Goal: Task Accomplishment & Management: Understand process/instructions

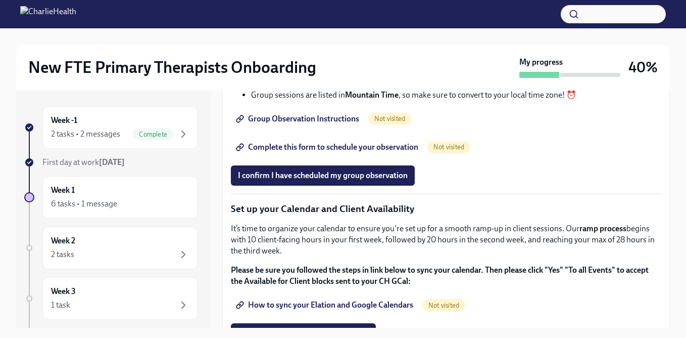
scroll to position [1313, 0]
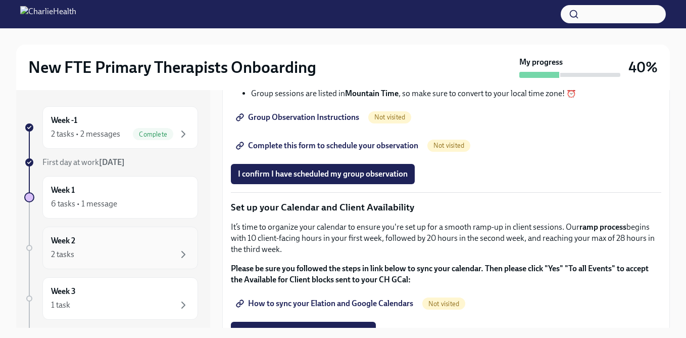
click at [174, 253] on div "2 tasks" at bounding box center [120, 254] width 139 height 12
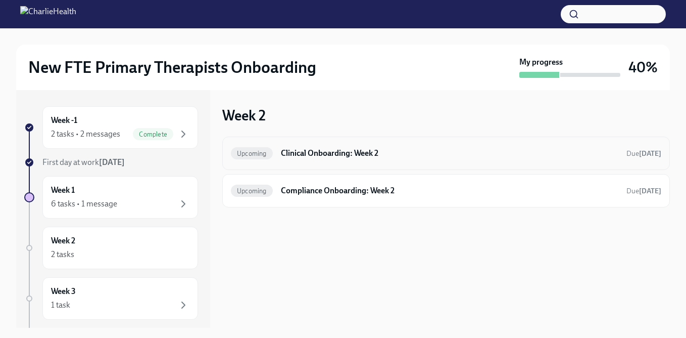
click at [298, 155] on h6 "Clinical Onboarding: Week 2" at bounding box center [450, 153] width 338 height 11
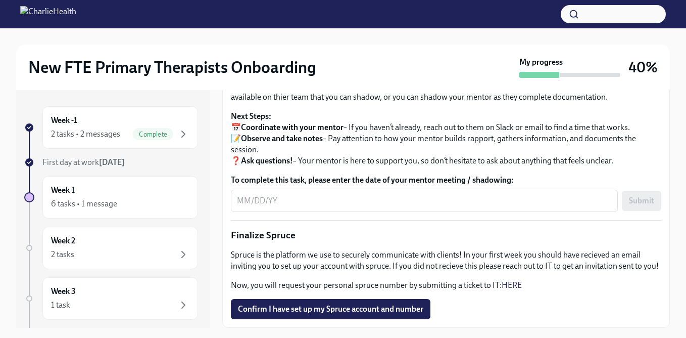
scroll to position [18, 0]
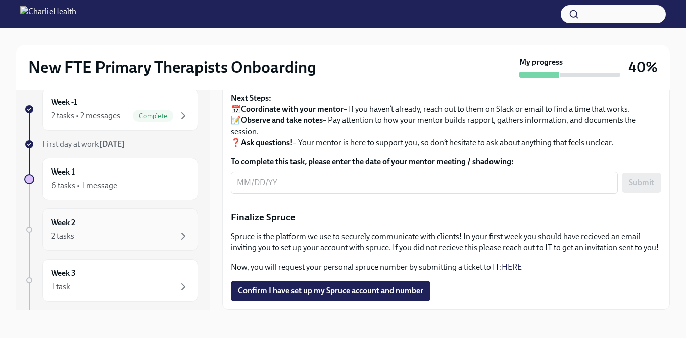
click at [118, 233] on div "2 tasks" at bounding box center [120, 236] width 139 height 12
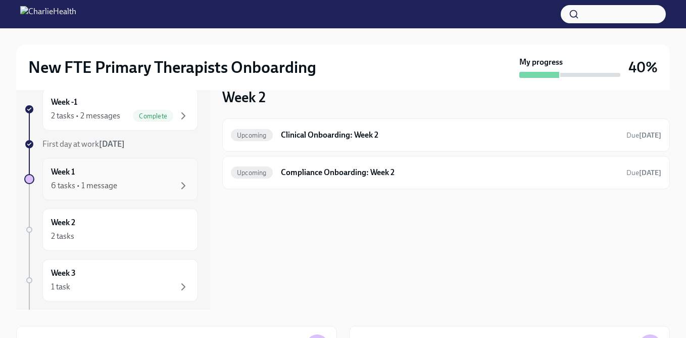
click at [138, 168] on div "Week 1 6 tasks • 1 message" at bounding box center [120, 178] width 139 height 25
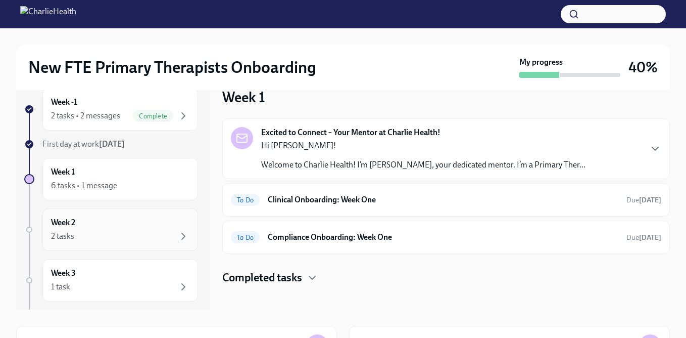
click at [141, 225] on div "Week 2 2 tasks" at bounding box center [120, 229] width 139 height 25
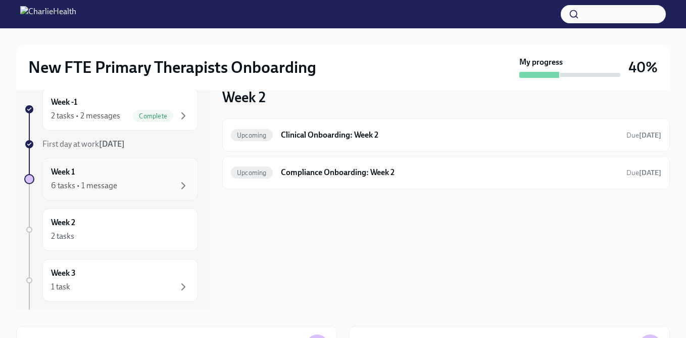
click at [136, 184] on div "6 tasks • 1 message" at bounding box center [120, 185] width 139 height 12
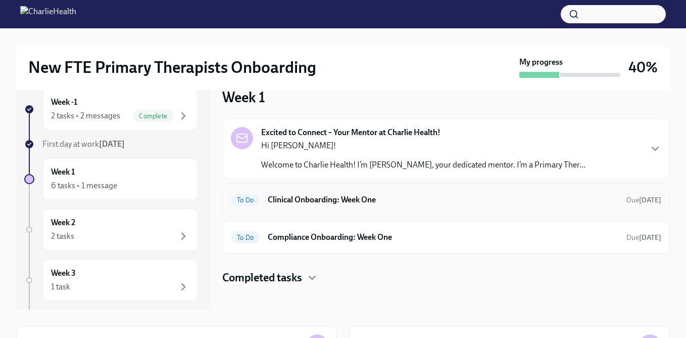
click at [318, 196] on h6 "Clinical Onboarding: Week One" at bounding box center [443, 199] width 351 height 11
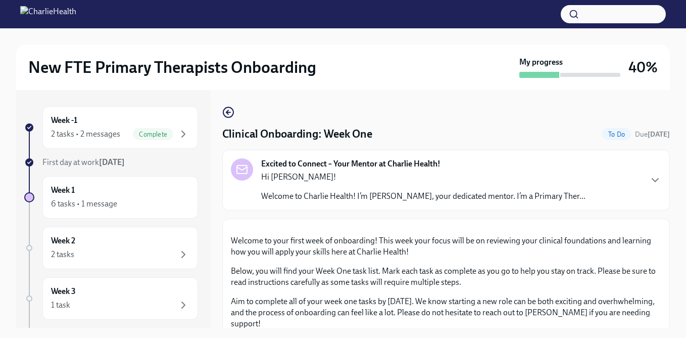
click at [228, 116] on icon "button" at bounding box center [228, 112] width 12 height 12
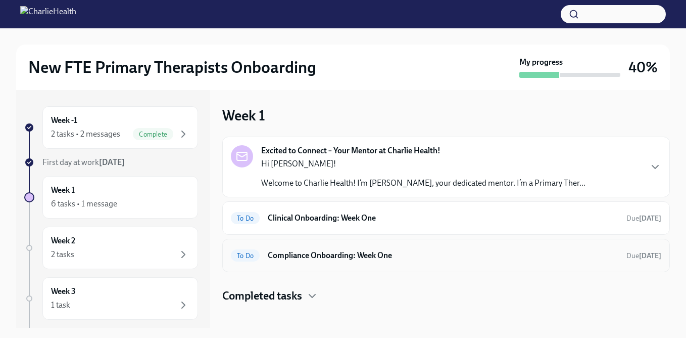
click at [351, 260] on h6 "Compliance Onboarding: Week One" at bounding box center [443, 255] width 351 height 11
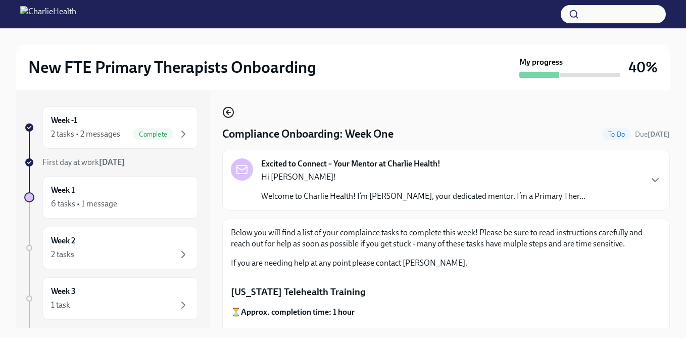
click at [231, 111] on icon "button" at bounding box center [228, 112] width 12 height 12
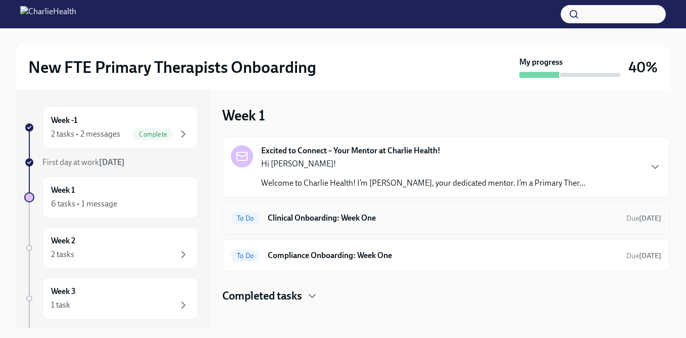
click at [313, 227] on div "To Do Clinical Onboarding: Week One Due [DATE]" at bounding box center [446, 217] width 448 height 33
click at [315, 215] on h6 "Clinical Onboarding: Week One" at bounding box center [443, 217] width 351 height 11
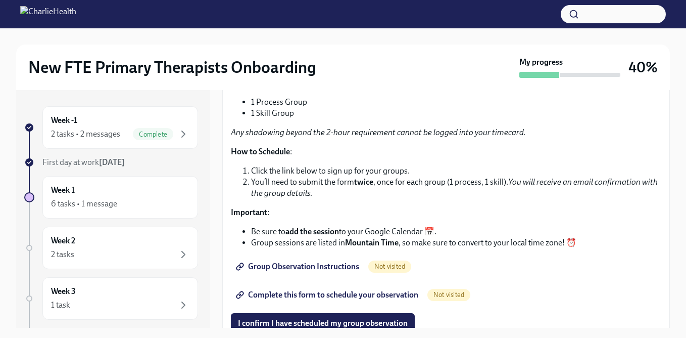
scroll to position [1165, 0]
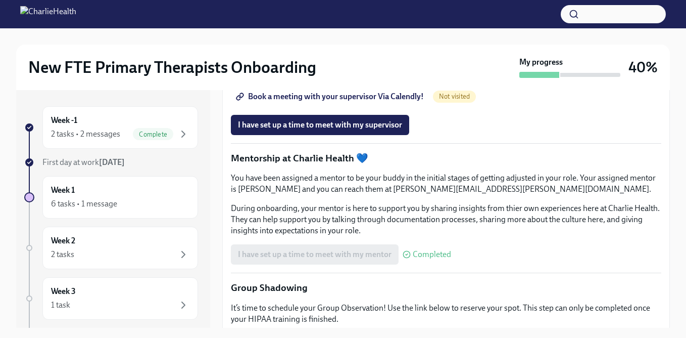
scroll to position [899, 0]
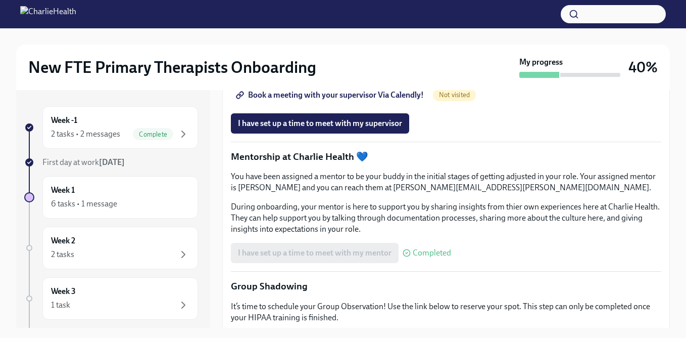
click at [343, 100] on span "Book a meeting with your supervisor Via Calendly!" at bounding box center [331, 95] width 186 height 10
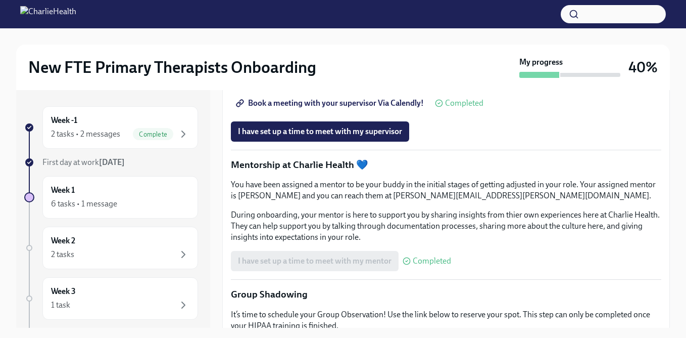
scroll to position [887, 0]
